Goal: Task Accomplishment & Management: Manage account settings

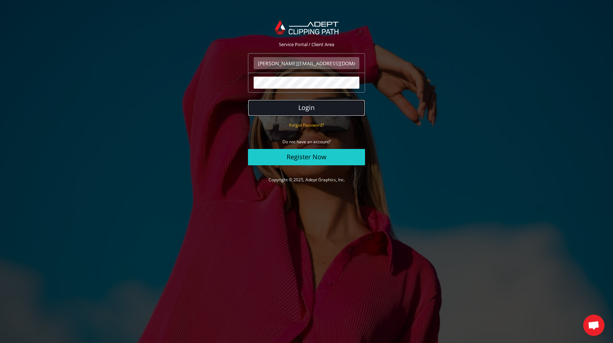
click at [320, 104] on button "Login" at bounding box center [306, 108] width 117 height 16
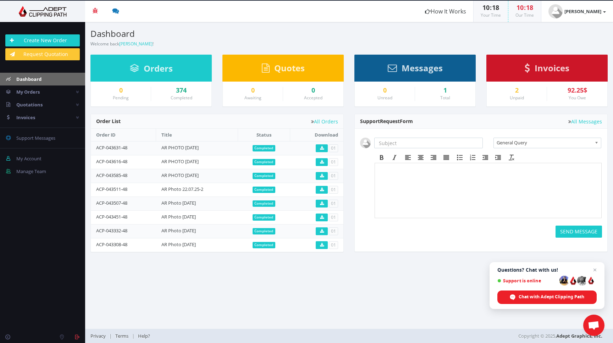
click at [544, 67] on span "Invoices" at bounding box center [552, 68] width 35 height 12
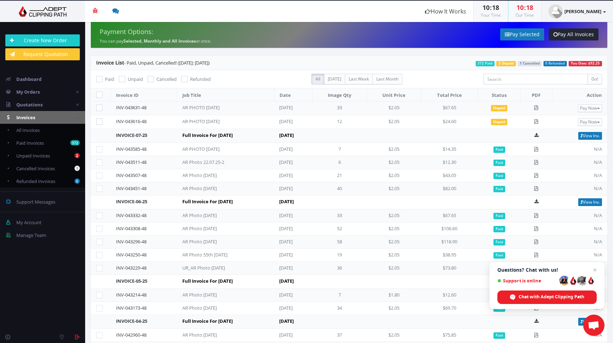
click at [599, 13] on strong "[PERSON_NAME]" at bounding box center [583, 11] width 37 height 6
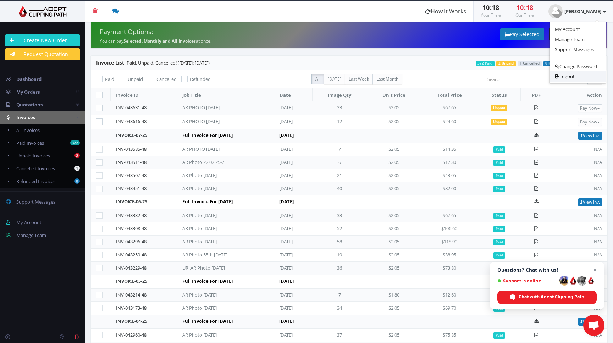
click at [568, 76] on link "Logout" at bounding box center [578, 76] width 56 height 10
